Goal: Task Accomplishment & Management: Complete application form

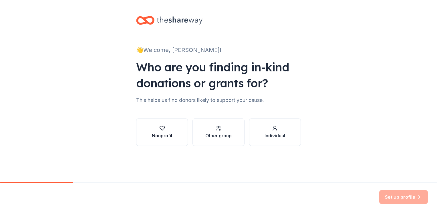
click at [156, 132] on div "Nonprofit" at bounding box center [162, 132] width 21 height 14
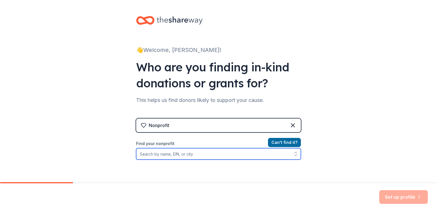
click at [187, 153] on input "Find your nonprofit" at bounding box center [218, 153] width 165 height 11
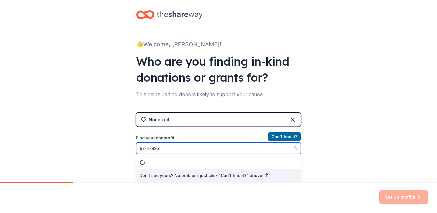
type input "[US_EMPLOYER_IDENTIFICATION_NUMBER]"
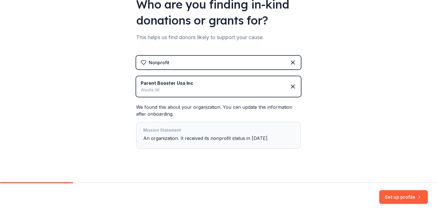
scroll to position [68, 0]
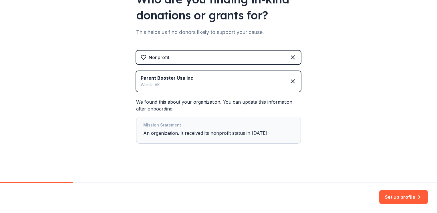
click at [172, 108] on div "We found this about your organization. You can update this information after on…" at bounding box center [218, 121] width 165 height 45
click at [238, 134] on div "Mission Statement An organization. It received its nonprofit status in 2005." at bounding box center [218, 130] width 150 height 17
click at [258, 134] on div "Mission Statement An organization. It received its nonprofit status in 2005." at bounding box center [218, 130] width 150 height 17
click at [193, 85] on div "Parent Booster Usa Inc Wasilla AK" at bounding box center [218, 81] width 165 height 21
drag, startPoint x: 186, startPoint y: 158, endPoint x: 146, endPoint y: 95, distance: 75.1
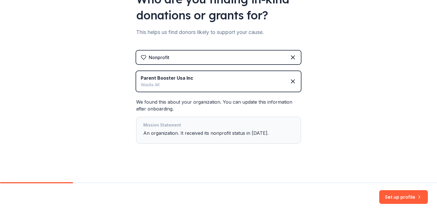
click at [185, 156] on div "👋 Welcome, Ashlee! Who are you finding in-kind donations or grants for? This he…" at bounding box center [218, 57] width 183 height 251
click at [158, 105] on div "We found this about your organization. You can update this information after on…" at bounding box center [218, 121] width 165 height 45
click at [158, 77] on div "Parent Booster Usa Inc" at bounding box center [167, 78] width 53 height 7
click at [171, 56] on div "Nonprofit" at bounding box center [218, 58] width 165 height 14
click at [292, 82] on icon at bounding box center [292, 81] width 7 height 7
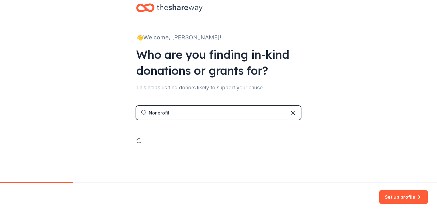
scroll to position [0, 0]
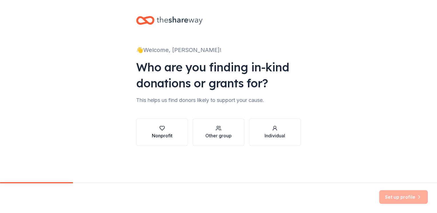
click at [168, 132] on div "Nonprofit" at bounding box center [162, 132] width 21 height 14
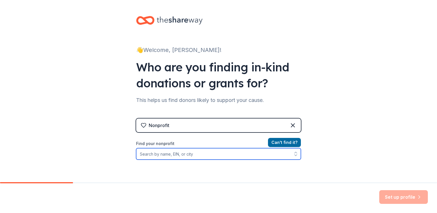
click at [162, 152] on input "Find your nonprofit" at bounding box center [218, 153] width 165 height 11
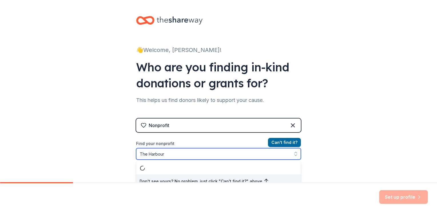
scroll to position [6, 0]
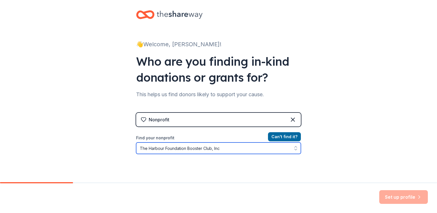
type input "The Harbour Foundation Booster Club, Inc."
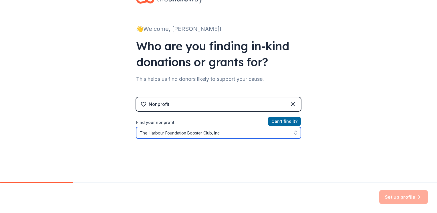
scroll to position [34, 0]
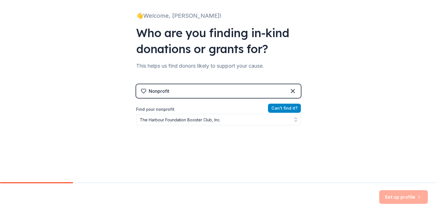
click at [283, 112] on button "Can ' t find it?" at bounding box center [284, 108] width 33 height 9
click at [284, 107] on button "Can ' t find it?" at bounding box center [284, 108] width 33 height 9
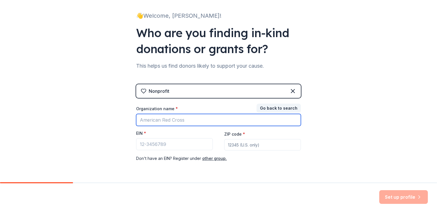
click at [163, 119] on input "Organization name *" at bounding box center [218, 120] width 165 height 12
type input "The Harbour Foundation Booster Club, Inc."
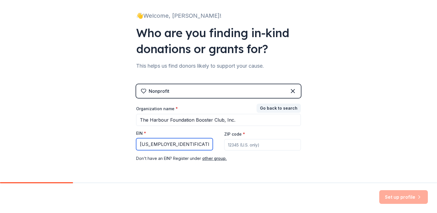
type input "93-4799512"
click at [248, 143] on input "ZIP code *" at bounding box center [262, 144] width 77 height 11
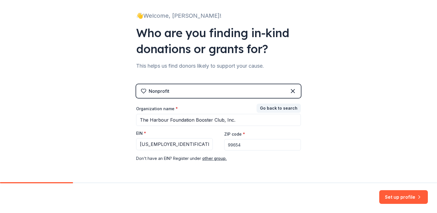
type input "99654"
click at [340, 97] on div "👋 Welcome, Ashlee! Who are you finding in-kind donations or grants for? This he…" at bounding box center [218, 83] width 437 height 235
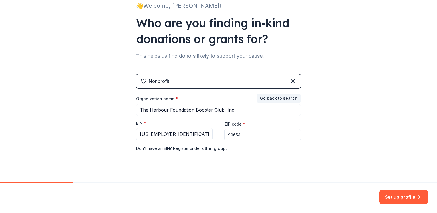
scroll to position [53, 0]
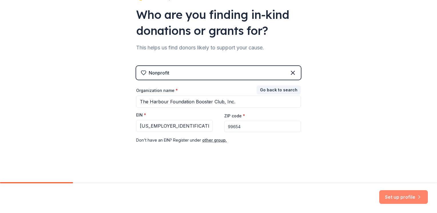
click at [400, 198] on button "Set up profile" at bounding box center [403, 197] width 49 height 14
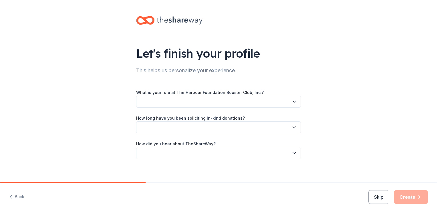
click at [196, 100] on button "button" at bounding box center [218, 102] width 165 height 12
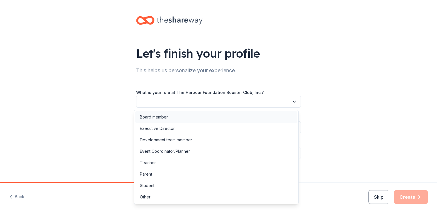
click at [158, 118] on div "Board member" at bounding box center [154, 117] width 28 height 7
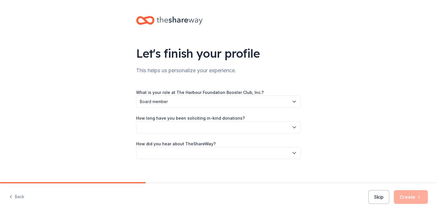
click at [198, 126] on button "button" at bounding box center [218, 127] width 165 height 12
click at [172, 144] on div "This is my first time!" at bounding box center [158, 143] width 36 height 7
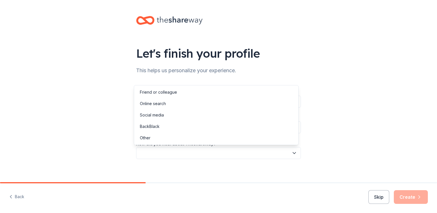
click at [189, 154] on button "button" at bounding box center [218, 153] width 165 height 12
click at [160, 116] on div "Social media" at bounding box center [152, 115] width 24 height 7
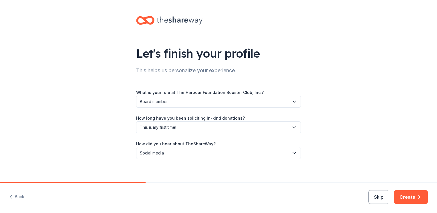
click at [178, 152] on span "Social media" at bounding box center [214, 153] width 149 height 7
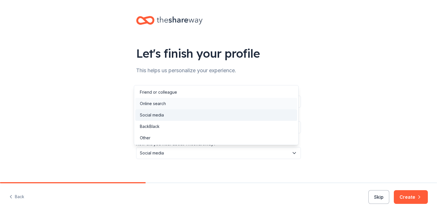
click at [161, 103] on div "Online search" at bounding box center [153, 103] width 26 height 7
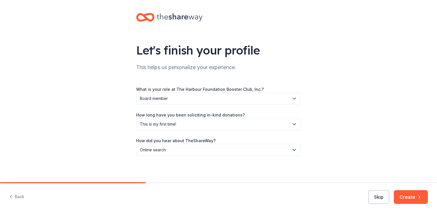
scroll to position [4, 0]
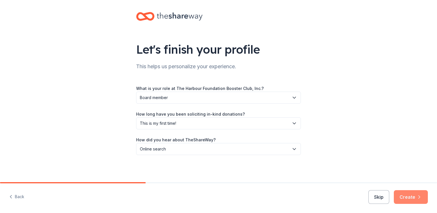
click at [411, 194] on button "Create" at bounding box center [411, 197] width 34 height 14
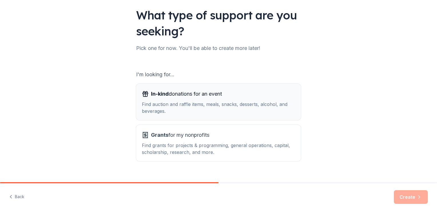
scroll to position [48, 0]
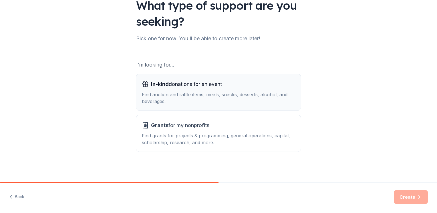
click at [146, 90] on div "In-kind donations for an event Find auction and raffle items, meals, snacks, de…" at bounding box center [218, 92] width 153 height 25
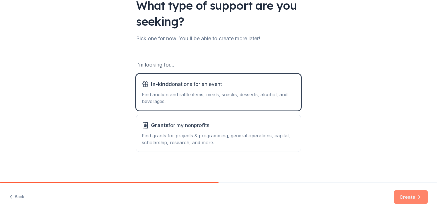
click at [408, 199] on button "Create" at bounding box center [411, 197] width 34 height 14
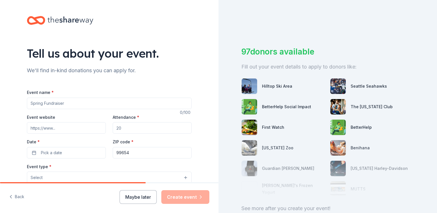
click at [75, 104] on input "Event name *" at bounding box center [109, 103] width 165 height 11
click at [63, 103] on input "Event name *" at bounding box center [109, 103] width 165 height 11
click at [52, 104] on input "In" at bounding box center [109, 103] width 165 height 11
drag, startPoint x: 62, startPoint y: 104, endPoint x: -7, endPoint y: 104, distance: 68.9
click at [0, 104] on html "Tell us about your event. We'll find in-kind donations you can apply for. Event…" at bounding box center [218, 106] width 437 height 213
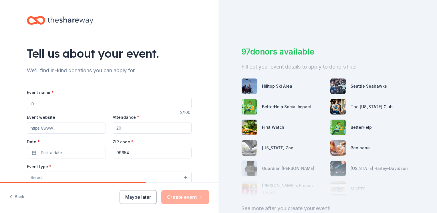
paste input "augural gala"
click at [70, 103] on input "Inaugural gala" at bounding box center [109, 103] width 165 height 11
drag, startPoint x: 69, startPoint y: 105, endPoint x: 47, endPoint y: 106, distance: 21.5
click at [47, 106] on input "Inaugural gala" at bounding box center [109, 103] width 165 height 11
click at [67, 105] on input "Inaugural gala" at bounding box center [109, 103] width 165 height 11
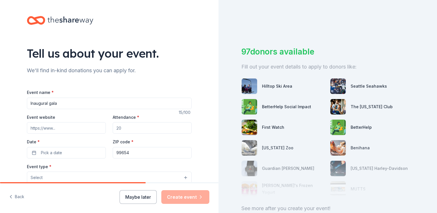
click at [29, 103] on input "Inaugural gala" at bounding box center [109, 103] width 165 height 11
drag, startPoint x: 89, startPoint y: 103, endPoint x: -74, endPoint y: 102, distance: 163.2
click at [0, 102] on html "Tell us about your event. We'll find in-kind donations you can apply for. Event…" at bounding box center [218, 106] width 437 height 213
type input "Hockey Royale: Casino Night"
drag, startPoint x: 129, startPoint y: 129, endPoint x: 53, endPoint y: 119, distance: 75.9
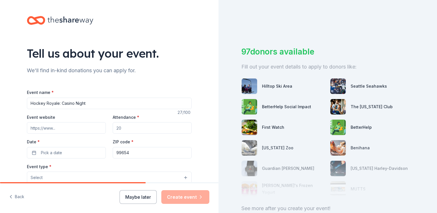
click at [53, 119] on div "Event website Attendance * Date * Pick a date ZIP code * 99654" at bounding box center [109, 136] width 165 height 45
type input "300"
click at [71, 154] on button "Pick a date" at bounding box center [66, 152] width 79 height 11
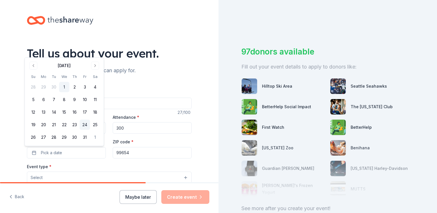
click at [83, 125] on button "24" at bounding box center [85, 125] width 10 height 10
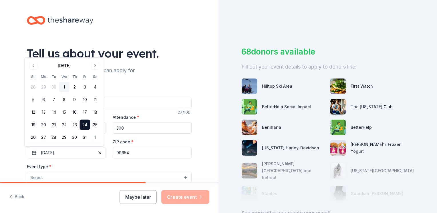
click at [85, 124] on button "24" at bounding box center [85, 125] width 10 height 10
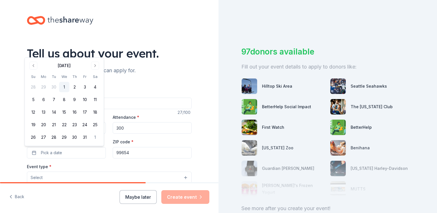
click at [177, 31] on div "Tell us about your event. We'll find in-kind donations you can apply for. Event…" at bounding box center [109, 190] width 183 height 380
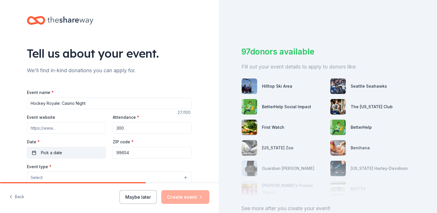
click at [69, 152] on button "Pick a date" at bounding box center [66, 152] width 79 height 11
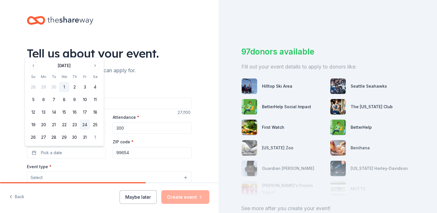
click at [85, 123] on button "24" at bounding box center [85, 125] width 10 height 10
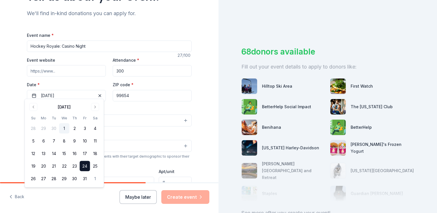
scroll to position [86, 0]
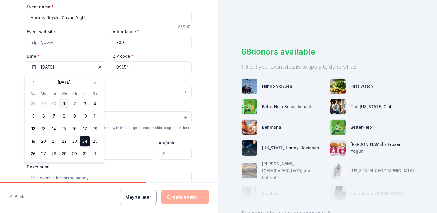
click at [170, 84] on div "Event type * Select" at bounding box center [109, 87] width 165 height 21
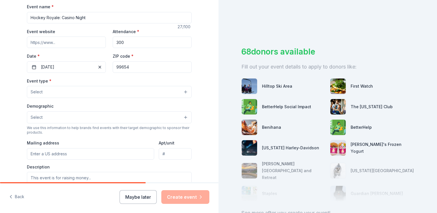
click at [89, 89] on button "Select" at bounding box center [109, 92] width 165 height 12
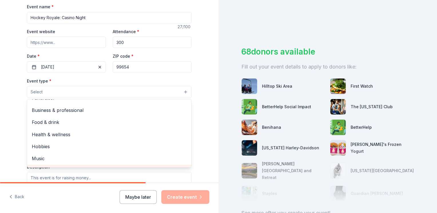
scroll to position [0, 0]
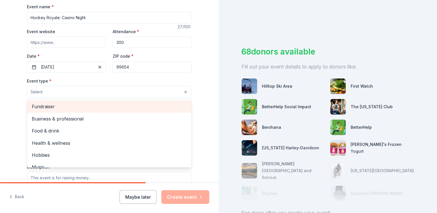
click at [55, 107] on span "Fundraiser" at bounding box center [109, 106] width 155 height 7
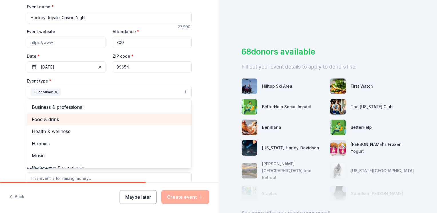
click at [58, 120] on span "Food & drink" at bounding box center [109, 119] width 155 height 7
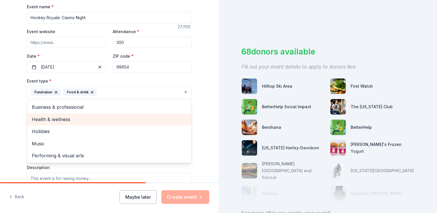
click at [61, 122] on span "Health & wellness" at bounding box center [109, 119] width 155 height 7
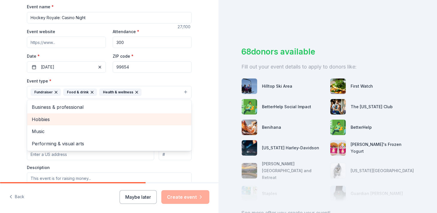
click at [58, 120] on span "Hobbies" at bounding box center [109, 119] width 155 height 7
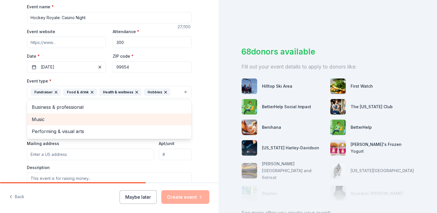
click at [52, 118] on span "Music" at bounding box center [109, 119] width 155 height 7
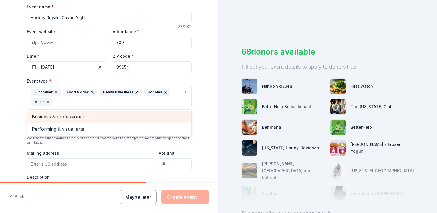
scroll to position [172, 0]
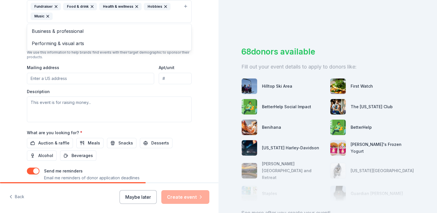
click at [205, 66] on div "Tell us about your event. We'll find in-kind donations you can apply for. Event…" at bounding box center [109, 23] width 218 height 391
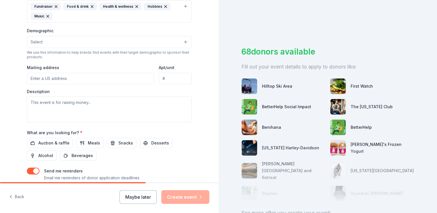
click at [54, 41] on button "Select" at bounding box center [109, 42] width 165 height 12
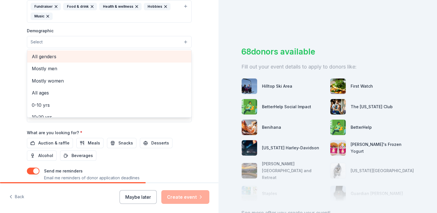
click at [54, 57] on span "All genders" at bounding box center [109, 56] width 155 height 7
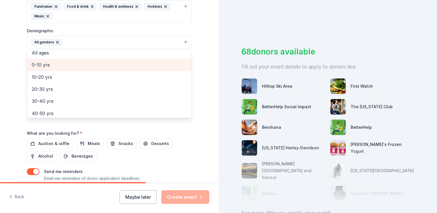
scroll to position [0, 0]
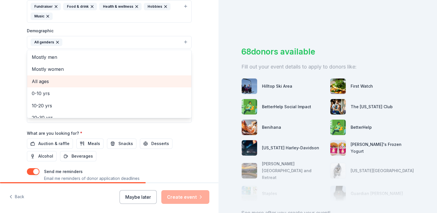
click at [46, 83] on span "All ages" at bounding box center [109, 81] width 155 height 7
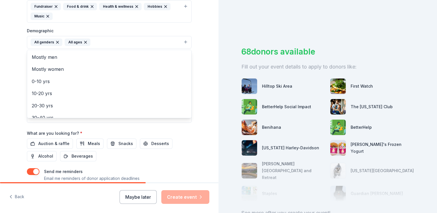
click at [202, 79] on div "Tell us about your event. We'll find in-kind donations you can apply for. Event…" at bounding box center [109, 23] width 218 height 391
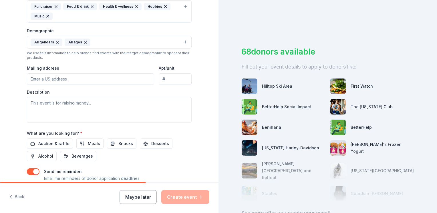
click at [83, 79] on input "Mailing address" at bounding box center [90, 78] width 127 height 11
type input "101 N. Ashlee Circle"
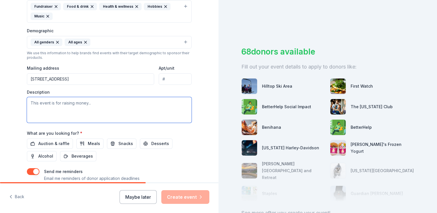
click at [92, 101] on textarea at bounding box center [109, 110] width 165 height 26
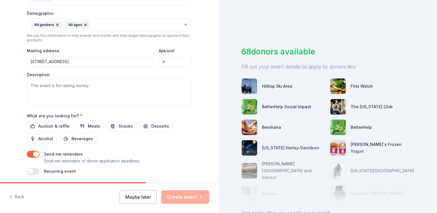
scroll to position [208, 0]
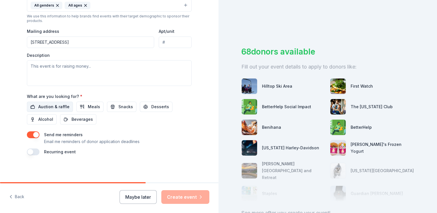
click at [47, 107] on span "Auction & raffle" at bounding box center [53, 106] width 31 height 7
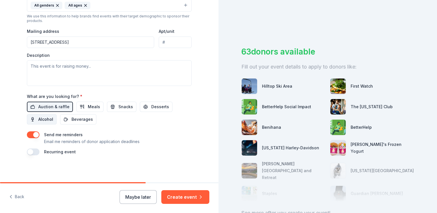
click at [40, 119] on span "Alcohol" at bounding box center [45, 119] width 15 height 7
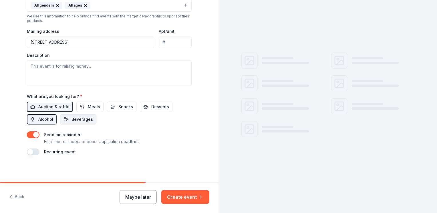
click at [80, 117] on span "Beverages" at bounding box center [81, 119] width 21 height 7
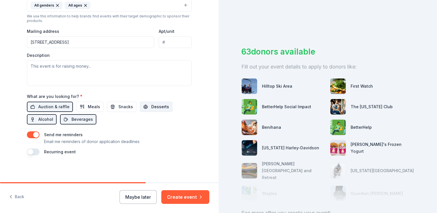
click at [151, 106] on span "Desserts" at bounding box center [160, 106] width 18 height 7
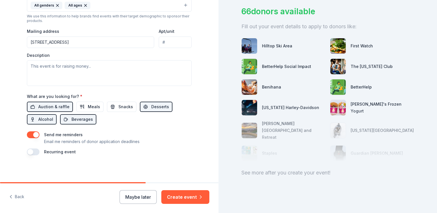
scroll to position [41, 0]
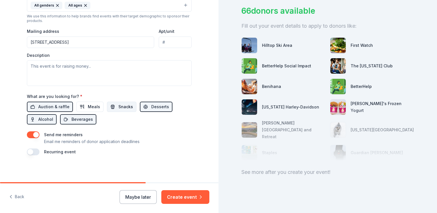
click at [119, 109] on span "Snacks" at bounding box center [125, 106] width 15 height 7
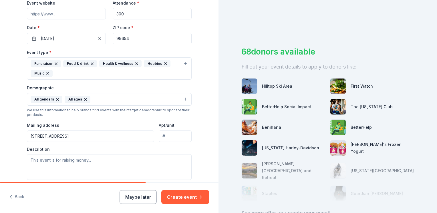
scroll to position [86, 0]
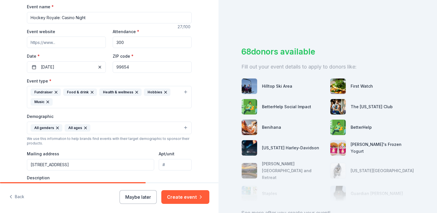
click at [52, 42] on input "Event website" at bounding box center [66, 42] width 79 height 11
paste input "https://www.facebook.com/share/1FcHMJmU2f/?mibextid=wwXIfr"
type input "https://www.facebook.com/share/1FcHMJmU2f/?mibextid=wwXIfr"
click at [206, 42] on div "Tell us about your event. We'll find in-kind donations you can apply for. Event…" at bounding box center [109, 109] width 218 height 391
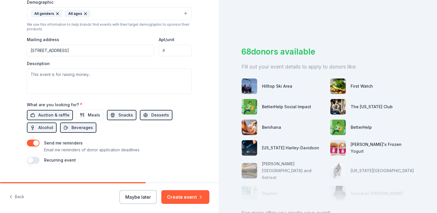
scroll to position [208, 0]
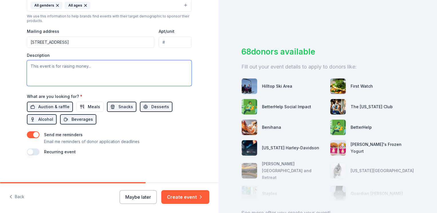
click at [92, 68] on textarea at bounding box center [109, 73] width 165 height 26
click at [70, 65] on textarea at bounding box center [109, 73] width 165 height 26
click at [95, 73] on textarea at bounding box center [109, 73] width 165 height 26
paste textarea "I’m reaching out on behalf of the Harbour Foundation to kindly invite you to be…"
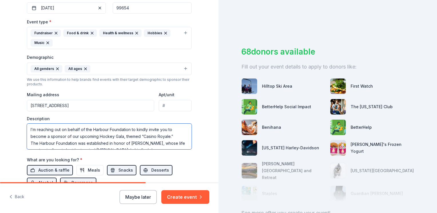
scroll to position [180, 0]
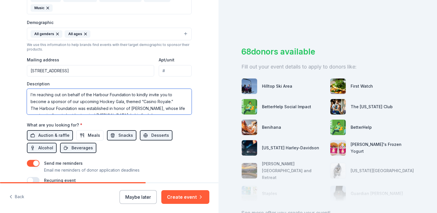
click at [132, 97] on textarea "I’m reaching out on behalf of the Harbour Foundation to kindly invite you to be…" at bounding box center [109, 102] width 165 height 26
click at [121, 102] on textarea "I’m reaching out on behalf of the Harbour Foundation to kindly invite you to be…" at bounding box center [109, 102] width 165 height 26
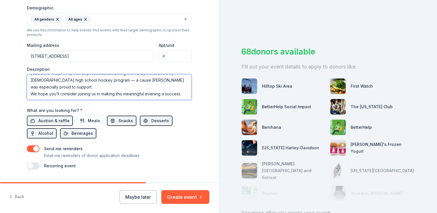
scroll to position [208, 0]
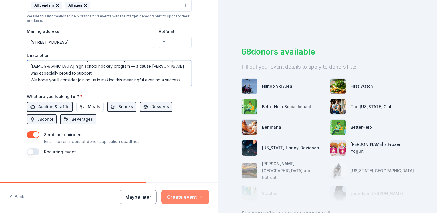
type textarea "I’m reaching out on behalf of the Harbour Foundation to kindly invite you to be…"
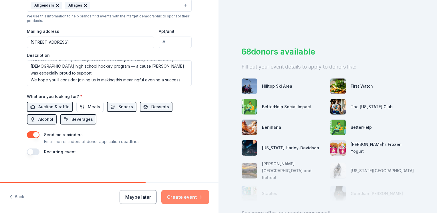
click at [191, 199] on button "Create event" at bounding box center [185, 197] width 48 height 14
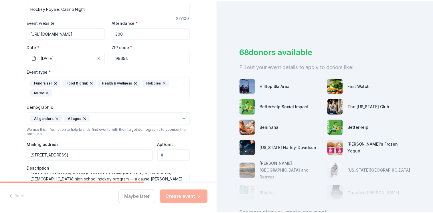
scroll to position [94, 0]
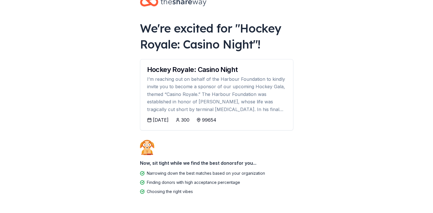
scroll to position [7, 0]
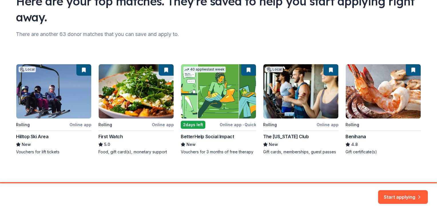
scroll to position [52, 0]
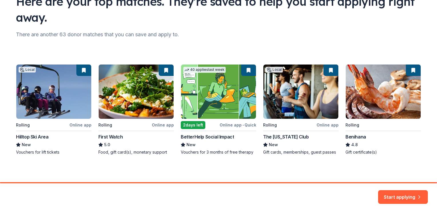
click at [80, 69] on div "Local Rolling Online app Hilltop Ski Area New Vouchers for lift tickets Rolling…" at bounding box center [218, 109] width 405 height 91
drag, startPoint x: 46, startPoint y: 73, endPoint x: 57, endPoint y: 122, distance: 50.1
click at [45, 75] on div "Local Rolling Online app Hilltop Ski Area New Vouchers for lift tickets Rolling…" at bounding box center [218, 109] width 405 height 91
click at [57, 122] on div "Local Rolling Online app Hilltop Ski Area New Vouchers for lift tickets Rolling…" at bounding box center [218, 109] width 405 height 91
click at [81, 125] on div "Local Rolling Online app Hilltop Ski Area New Vouchers for lift tickets Rolling…" at bounding box center [218, 109] width 405 height 91
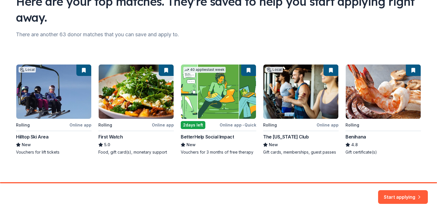
click at [210, 153] on div "Local Rolling Online app Hilltop Ski Area New Vouchers for lift tickets Rolling…" at bounding box center [218, 109] width 405 height 91
click at [324, 97] on div "Local Rolling Online app Hilltop Ski Area New Vouchers for lift tickets Rolling…" at bounding box center [218, 109] width 405 height 91
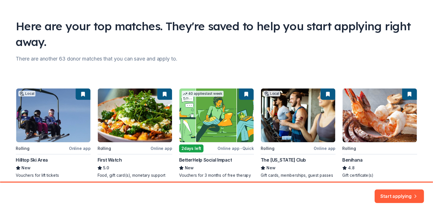
scroll to position [29, 0]
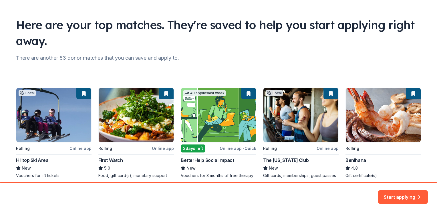
click at [384, 118] on div "Local Rolling Online app Hilltop Ski Area New Vouchers for lift tickets Rolling…" at bounding box center [218, 133] width 405 height 91
click at [313, 150] on div "Local Rolling Online app Hilltop Ski Area New Vouchers for lift tickets Rolling…" at bounding box center [218, 133] width 405 height 91
click at [270, 126] on div "Local Rolling Online app Hilltop Ski Area New Vouchers for lift tickets Rolling…" at bounding box center [218, 133] width 405 height 91
drag, startPoint x: 207, startPoint y: 123, endPoint x: 72, endPoint y: 109, distance: 135.4
click at [206, 123] on div "Local Rolling Online app Hilltop Ski Area New Vouchers for lift tickets Rolling…" at bounding box center [218, 133] width 405 height 91
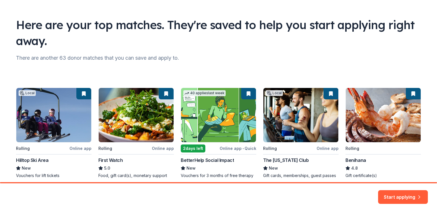
click at [66, 109] on div "Local Rolling Online app Hilltop Ski Area New Vouchers for lift tickets Rolling…" at bounding box center [218, 133] width 405 height 91
drag, startPoint x: 30, startPoint y: 111, endPoint x: 246, endPoint y: 137, distance: 217.7
click at [30, 110] on div "Local Rolling Online app Hilltop Ski Area New Vouchers for lift tickets Rolling…" at bounding box center [218, 133] width 405 height 91
click at [397, 193] on button "Start applying" at bounding box center [403, 194] width 50 height 14
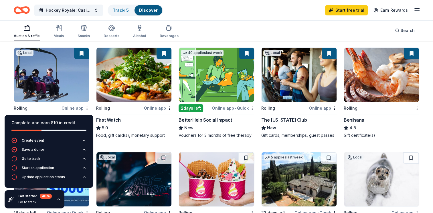
scroll to position [57, 0]
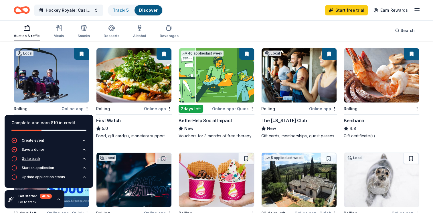
click at [34, 159] on div "Go to track" at bounding box center [31, 159] width 19 height 5
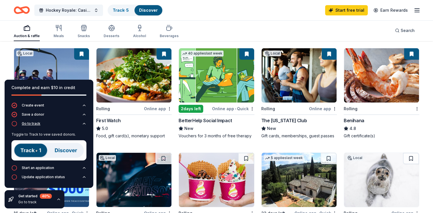
click at [25, 124] on div "Go to track" at bounding box center [31, 123] width 19 height 5
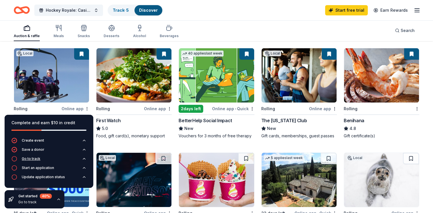
click at [31, 158] on div "Go to track" at bounding box center [31, 159] width 19 height 5
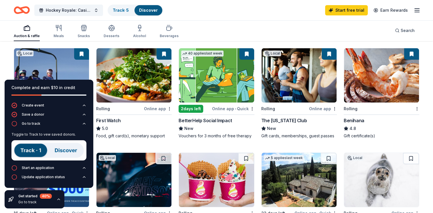
click at [33, 149] on img at bounding box center [48, 150] width 75 height 20
click at [70, 150] on img at bounding box center [48, 150] width 75 height 20
click at [24, 148] on img at bounding box center [48, 150] width 75 height 20
click at [24, 123] on div "Go to track" at bounding box center [31, 123] width 19 height 5
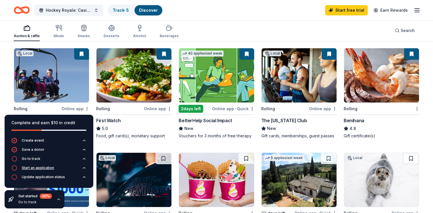
click at [44, 168] on div "Start an application" at bounding box center [38, 168] width 32 height 5
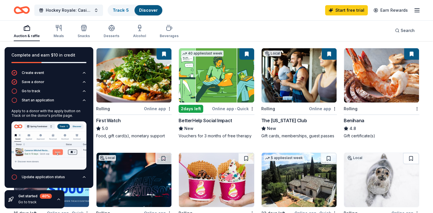
click at [54, 121] on div "Apply to a donor with the apply button on Track or on the donor's profile page." at bounding box center [48, 141] width 75 height 68
click at [83, 100] on icon "button" at bounding box center [84, 100] width 2 height 1
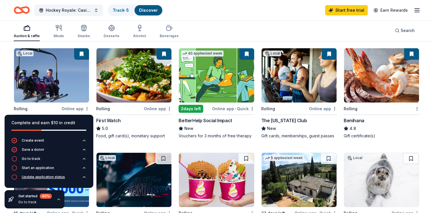
click at [51, 178] on div "Update application status" at bounding box center [43, 177] width 43 height 5
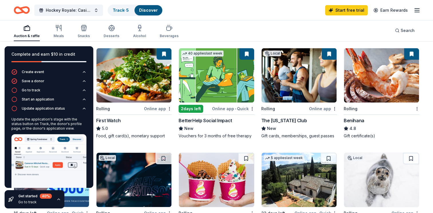
click at [63, 63] on div "Complete and earn $10 in credit" at bounding box center [48, 58] width 75 height 14
click at [207, 31] on div "Auction & raffle Meals Snacks Desserts Alcohol Beverages Search" at bounding box center [216, 30] width 405 height 21
click at [37, 52] on div "Complete and earn $10 in credit" at bounding box center [48, 54] width 75 height 7
click at [2, 41] on div "Auction & raffle Meals Snacks Desserts Alcohol Beverages Search" at bounding box center [216, 30] width 433 height 21
click at [3, 45] on div "Complete and earn $10 in credit Create event Save a donor Go to track Start an …" at bounding box center [49, 128] width 98 height 172
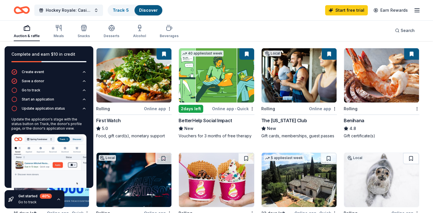
click at [57, 200] on icon "button" at bounding box center [58, 199] width 5 height 5
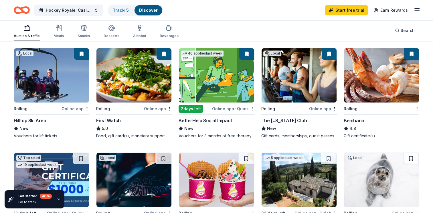
click at [59, 83] on img at bounding box center [51, 75] width 75 height 54
click at [137, 91] on img at bounding box center [133, 75] width 75 height 54
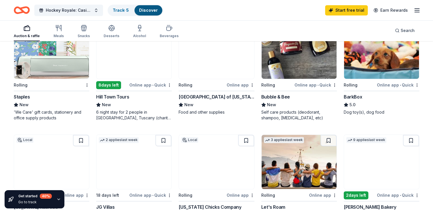
scroll to position [286, 0]
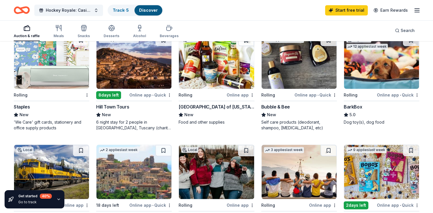
click at [128, 79] on img at bounding box center [133, 62] width 75 height 54
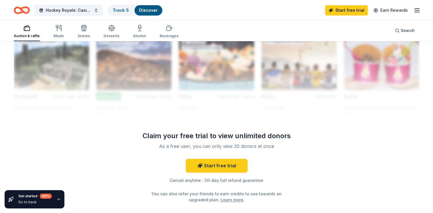
scroll to position [556, 0]
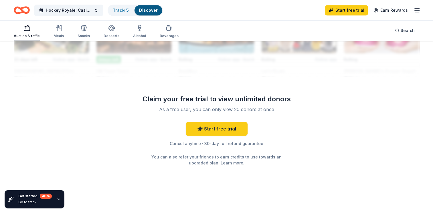
click at [241, 96] on div "Claim your free trial to view unlimited donors" at bounding box center [216, 99] width 165 height 9
click at [297, 100] on div "Claim your free trial to view unlimited donors" at bounding box center [216, 99] width 165 height 9
drag, startPoint x: 83, startPoint y: 31, endPoint x: 87, endPoint y: 31, distance: 3.2
click at [83, 31] on icon "button" at bounding box center [83, 29] width 5 height 4
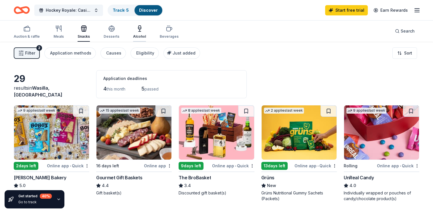
click at [141, 29] on icon "button" at bounding box center [139, 28] width 7 height 7
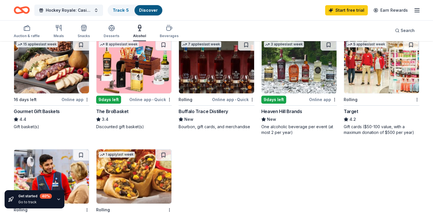
scroll to position [57, 0]
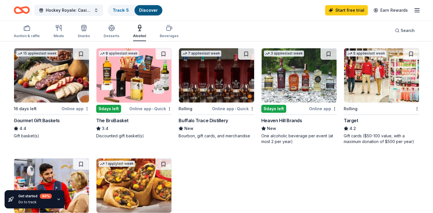
click at [206, 119] on div "Buffalo Trace Distillery" at bounding box center [202, 120] width 49 height 7
click at [285, 118] on div "Heaven Hill Brands" at bounding box center [281, 120] width 41 height 7
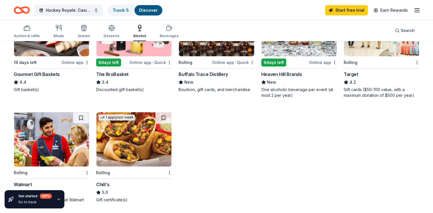
scroll to position [114, 0]
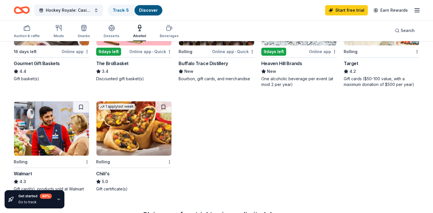
click at [37, 64] on div "Gourmet Gift Baskets" at bounding box center [37, 63] width 46 height 7
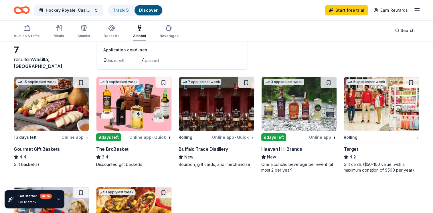
click at [133, 118] on img at bounding box center [133, 104] width 75 height 54
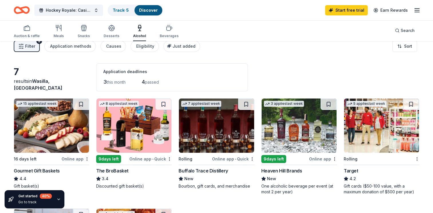
scroll to position [0, 0]
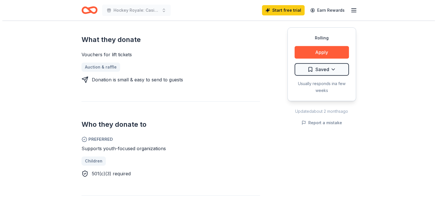
scroll to position [86, 0]
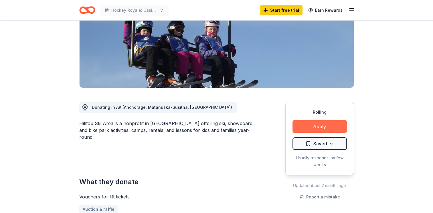
click at [317, 125] on button "Apply" at bounding box center [319, 126] width 54 height 13
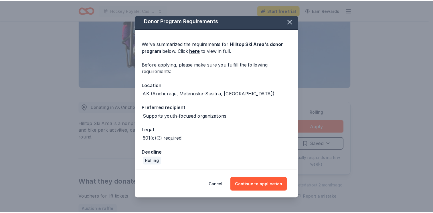
scroll to position [3, 0]
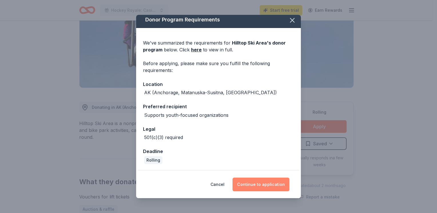
click at [273, 186] on button "Continue to application" at bounding box center [260, 185] width 57 height 14
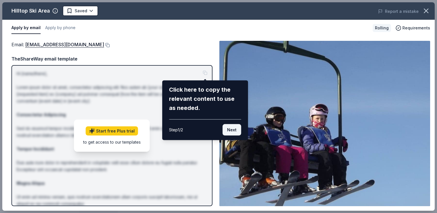
click at [233, 131] on button "Next" at bounding box center [231, 129] width 19 height 11
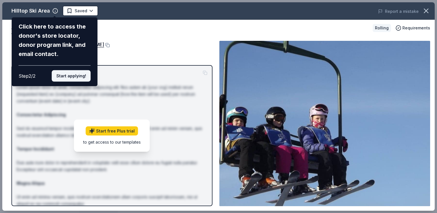
click at [79, 76] on button "Start applying!" at bounding box center [71, 75] width 39 height 11
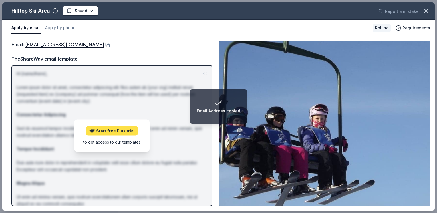
click at [107, 135] on link "Start free Plus trial" at bounding box center [112, 130] width 52 height 9
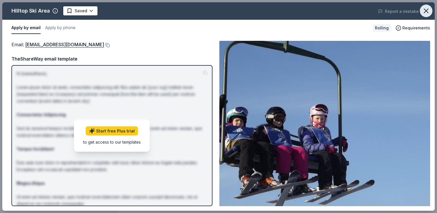
click at [426, 10] on icon "button" at bounding box center [426, 11] width 8 height 8
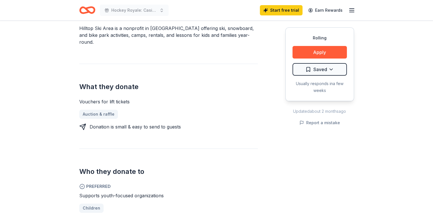
scroll to position [229, 0]
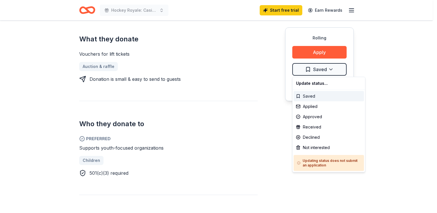
click at [311, 96] on div "Saved" at bounding box center [329, 96] width 70 height 10
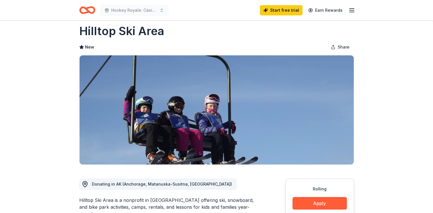
scroll to position [0, 0]
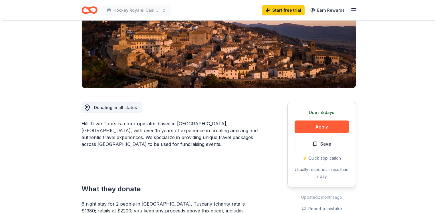
scroll to position [86, 0]
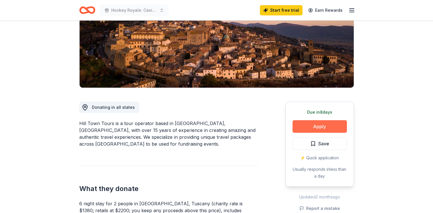
click at [316, 124] on button "Apply" at bounding box center [319, 126] width 54 height 13
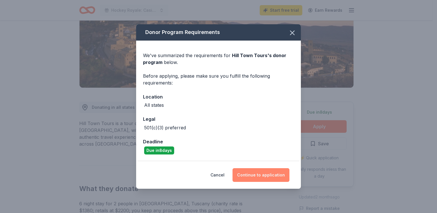
click at [272, 174] on button "Continue to application" at bounding box center [260, 175] width 57 height 14
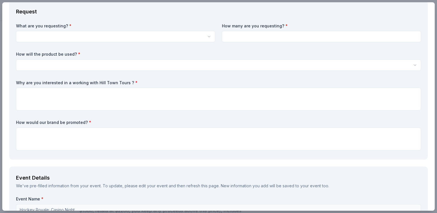
scroll to position [0, 0]
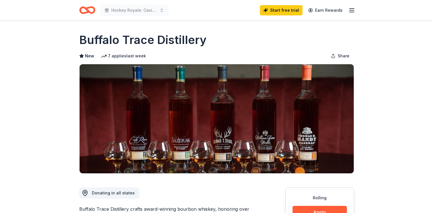
scroll to position [86, 0]
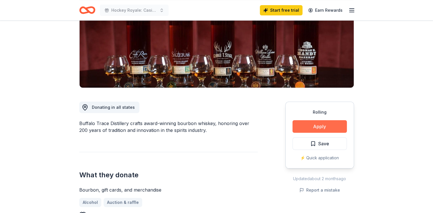
click at [313, 123] on button "Apply" at bounding box center [319, 126] width 54 height 13
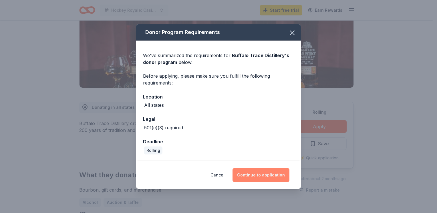
click at [266, 175] on button "Continue to application" at bounding box center [260, 175] width 57 height 14
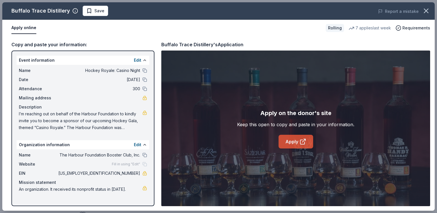
click at [300, 142] on icon at bounding box center [302, 142] width 4 height 4
click at [426, 9] on icon "button" at bounding box center [426, 11] width 8 height 8
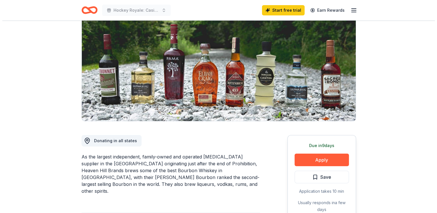
scroll to position [86, 0]
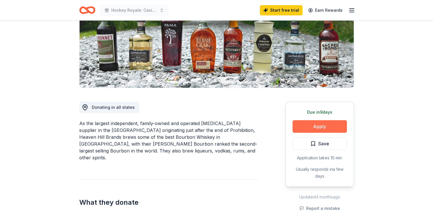
click at [320, 127] on button "Apply" at bounding box center [319, 126] width 54 height 13
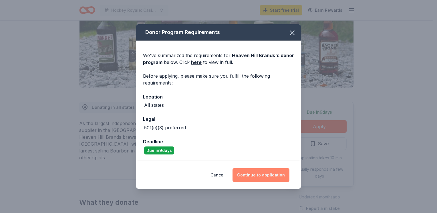
click at [268, 176] on button "Continue to application" at bounding box center [260, 175] width 57 height 14
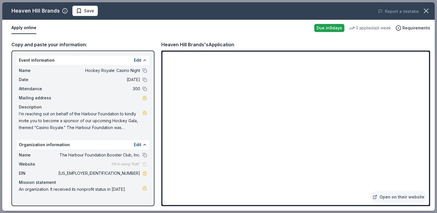
click at [90, 44] on div "Copy and paste your information:" at bounding box center [82, 44] width 143 height 7
click at [114, 41] on div "Copy and paste your information:" at bounding box center [82, 44] width 143 height 7
click at [65, 44] on div "Copy and paste your information:" at bounding box center [82, 44] width 143 height 7
click at [110, 41] on div "Copy and paste your information:" at bounding box center [82, 44] width 143 height 7
click at [144, 112] on link at bounding box center [144, 113] width 5 height 5
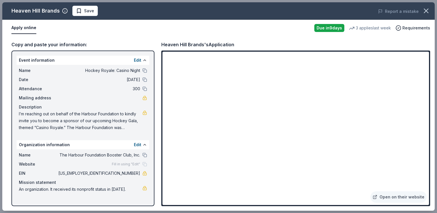
drag, startPoint x: 17, startPoint y: 113, endPoint x: 129, endPoint y: 113, distance: 111.8
click at [129, 113] on div "Name Hockey Royale: Casino Night Date 10/24/25 Attendance 300 Mailing address D…" at bounding box center [83, 99] width 133 height 69
drag, startPoint x: 19, startPoint y: 114, endPoint x: 71, endPoint y: 114, distance: 52.3
click at [71, 114] on span "I’m reaching out on behalf of the Harbour Foundation to kindly invite you to be…" at bounding box center [80, 121] width 123 height 21
click at [144, 153] on button at bounding box center [144, 155] width 5 height 5
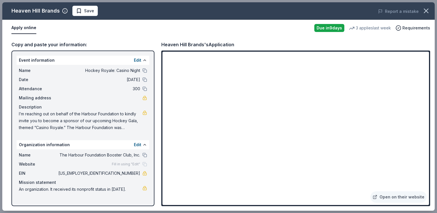
click at [145, 164] on div "Fill in using "Edit"" at bounding box center [129, 164] width 35 height 5
click at [143, 164] on div "Fill in using "Edit"" at bounding box center [129, 164] width 35 height 5
click at [135, 165] on span "Fill in using "Edit"" at bounding box center [126, 164] width 28 height 5
click at [117, 162] on span "Fill in using "Edit"" at bounding box center [126, 164] width 28 height 5
click at [81, 170] on span "93-4799512" at bounding box center [98, 173] width 83 height 7
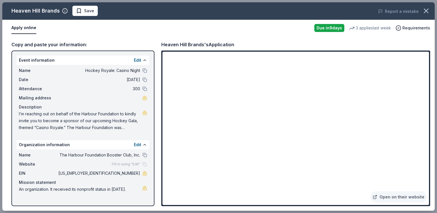
click at [127, 166] on span "Fill in using "Edit"" at bounding box center [126, 164] width 28 height 5
click at [73, 167] on div "Website Fill in using "Edit"" at bounding box center [83, 164] width 128 height 7
click at [145, 145] on button at bounding box center [144, 145] width 5 height 5
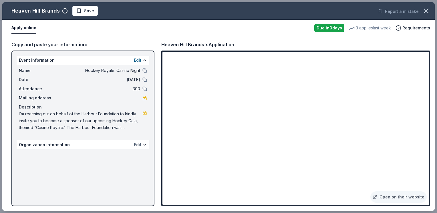
click at [140, 144] on button "Edit" at bounding box center [137, 145] width 7 height 7
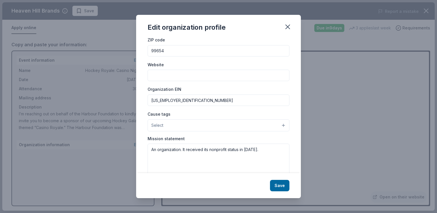
scroll to position [0, 0]
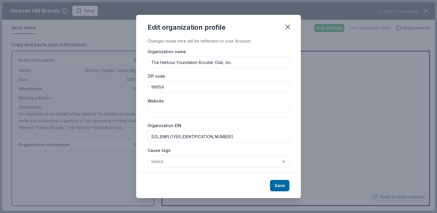
click at [170, 114] on input "Website" at bounding box center [219, 111] width 142 height 11
click at [174, 113] on input "Website" at bounding box center [219, 111] width 142 height 11
paste input "https://www.facebook.com/share/1FcHMJmU2f/?mibextid=wwXIfr"
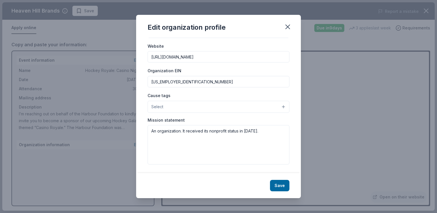
scroll to position [55, 0]
type input "https://www.facebook.com/share/1FcHMJmU2f/?mibextid=wwXIfr"
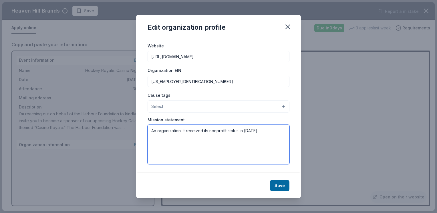
click at [174, 138] on textarea "An organization. It received its nonprofit status in 2005." at bounding box center [219, 144] width 142 height 39
click at [181, 133] on textarea "An organization. It received its nonprofit status in 2005." at bounding box center [219, 144] width 142 height 39
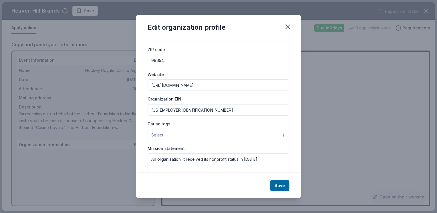
click at [185, 130] on button "Select" at bounding box center [219, 135] width 142 height 12
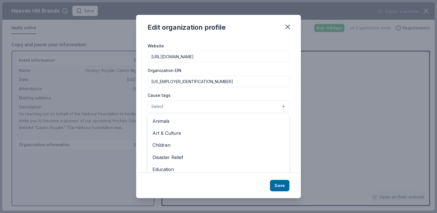
scroll to position [64, 0]
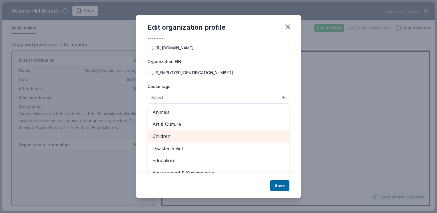
click at [170, 136] on span "Children" at bounding box center [218, 136] width 132 height 7
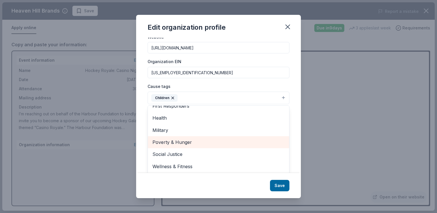
scroll to position [65, 0]
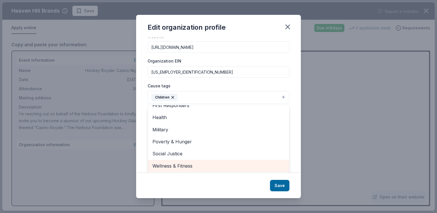
click at [209, 166] on span "Wellness & Fitness" at bounding box center [218, 165] width 132 height 7
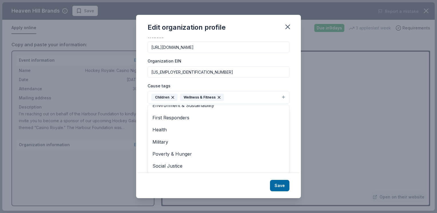
click at [292, 164] on div "Changes made here will be reflected on your Account. Organization name The Harb…" at bounding box center [218, 106] width 165 height 136
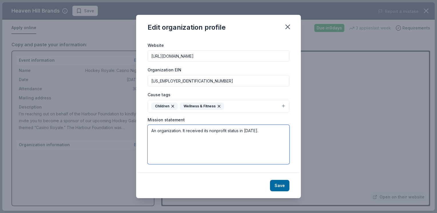
click at [225, 148] on textarea "An organization. It received its nonprofit status in 2005." at bounding box center [219, 144] width 142 height 39
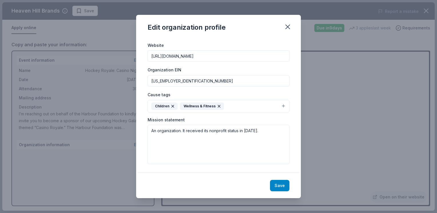
click at [278, 187] on button "Save" at bounding box center [279, 185] width 19 height 11
click at [88, 182] on div "Edit organization profile Changes made here will be reflected on your Account. …" at bounding box center [218, 106] width 437 height 213
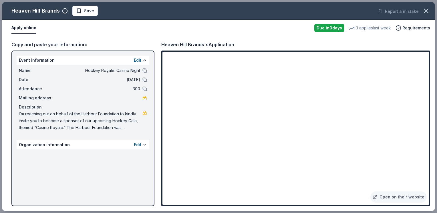
click at [145, 145] on button at bounding box center [144, 145] width 5 height 5
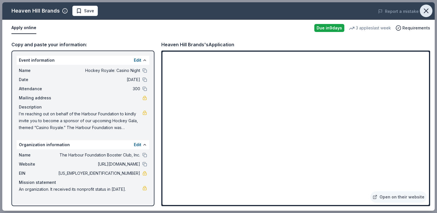
click at [429, 10] on icon "button" at bounding box center [426, 11] width 8 height 8
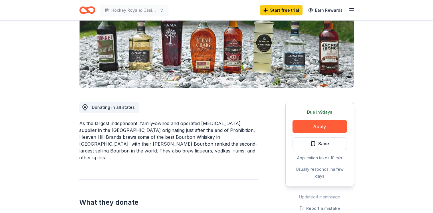
scroll to position [0, 0]
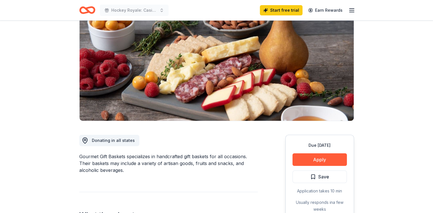
scroll to position [57, 0]
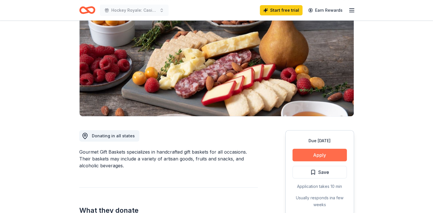
click at [321, 155] on button "Apply" at bounding box center [319, 155] width 54 height 13
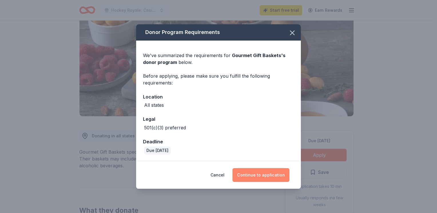
click at [267, 173] on button "Continue to application" at bounding box center [260, 175] width 57 height 14
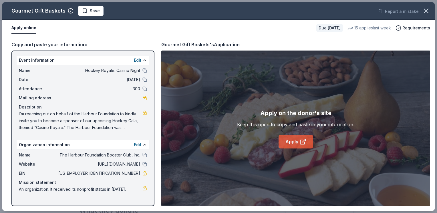
click at [304, 142] on icon at bounding box center [302, 142] width 4 height 4
click at [425, 10] on icon "button" at bounding box center [426, 11] width 4 height 4
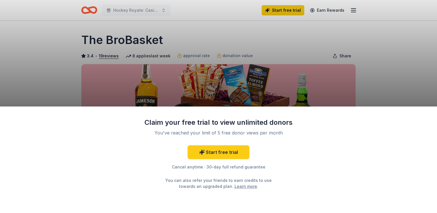
click at [390, 90] on div "Claim your free trial to view unlimited donors You've reached your limit of 5 f…" at bounding box center [218, 106] width 437 height 213
drag, startPoint x: 269, startPoint y: 163, endPoint x: 238, endPoint y: 167, distance: 31.7
click at [268, 163] on div "Start free trial Cancel anytime · 30-day full refund guarantee You can also ref…" at bounding box center [218, 168] width 149 height 44
drag, startPoint x: 238, startPoint y: 167, endPoint x: 267, endPoint y: 135, distance: 43.1
click at [239, 167] on div "Cancel anytime · 30-day full refund guarantee" at bounding box center [218, 167] width 149 height 7
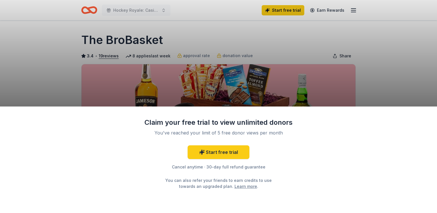
drag, startPoint x: 222, startPoint y: 133, endPoint x: 200, endPoint y: 132, distance: 22.0
click at [222, 133] on div "You've reached your limit of 5 free donor views per month" at bounding box center [218, 132] width 135 height 7
click at [176, 129] on div "Claim your free trial to view unlimited donors You've reached your limit of 5 f…" at bounding box center [218, 153] width 149 height 71
click at [252, 131] on div "You've reached your limit of 5 free donor views per month" at bounding box center [218, 132] width 135 height 7
click at [307, 138] on div "Claim your free trial to view unlimited donors You've reached your limit of 5 f…" at bounding box center [218, 160] width 437 height 107
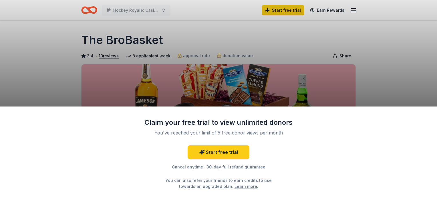
click at [389, 55] on div "Claim your free trial to view unlimited donors You've reached your limit of 5 f…" at bounding box center [218, 106] width 437 height 213
